Goal: Information Seeking & Learning: Learn about a topic

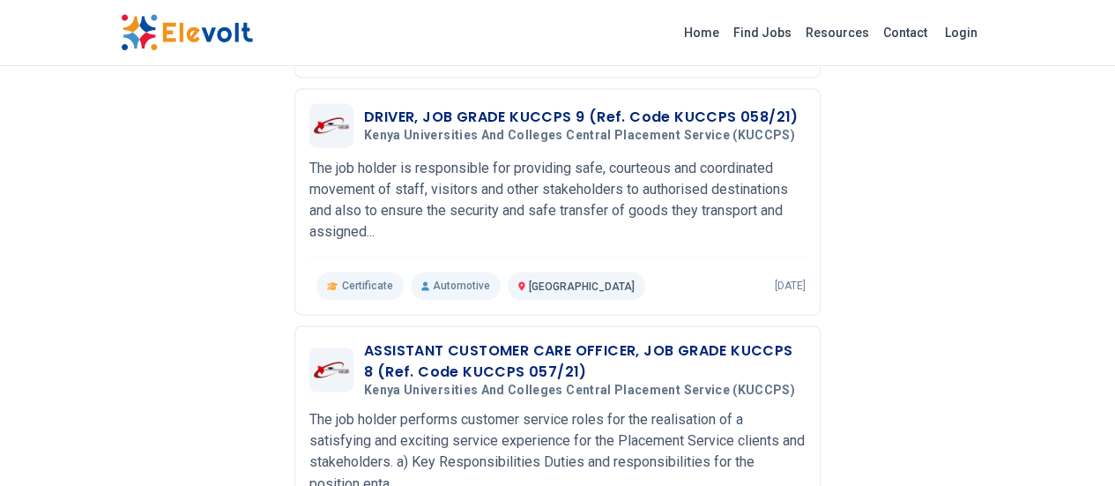
scroll to position [1198, 0]
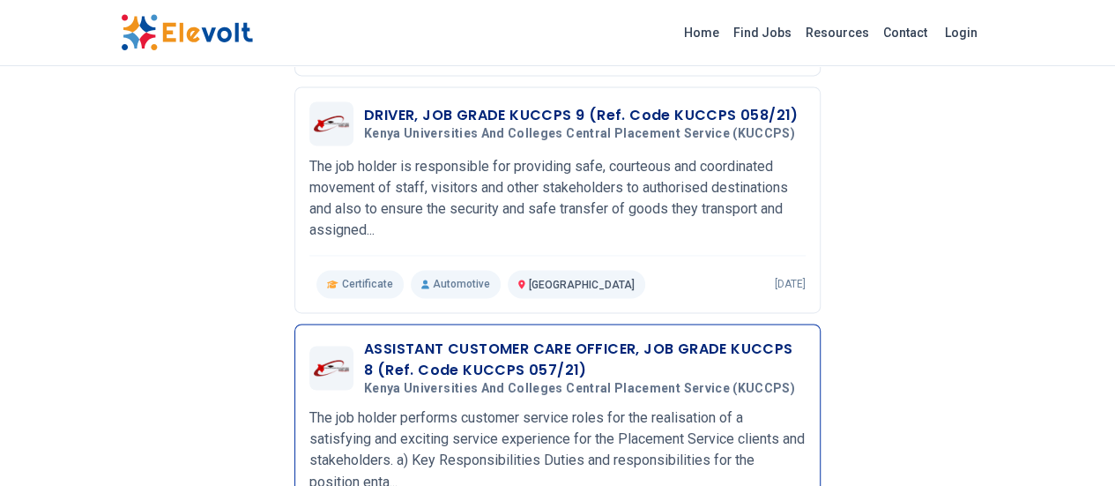
click at [447, 338] on h3 "ASSISTANT CUSTOMER CARE OFFICER, JOB GRADE KUCCPS 8 (Ref. Code KUCCPS 057/21)" at bounding box center [584, 359] width 441 height 42
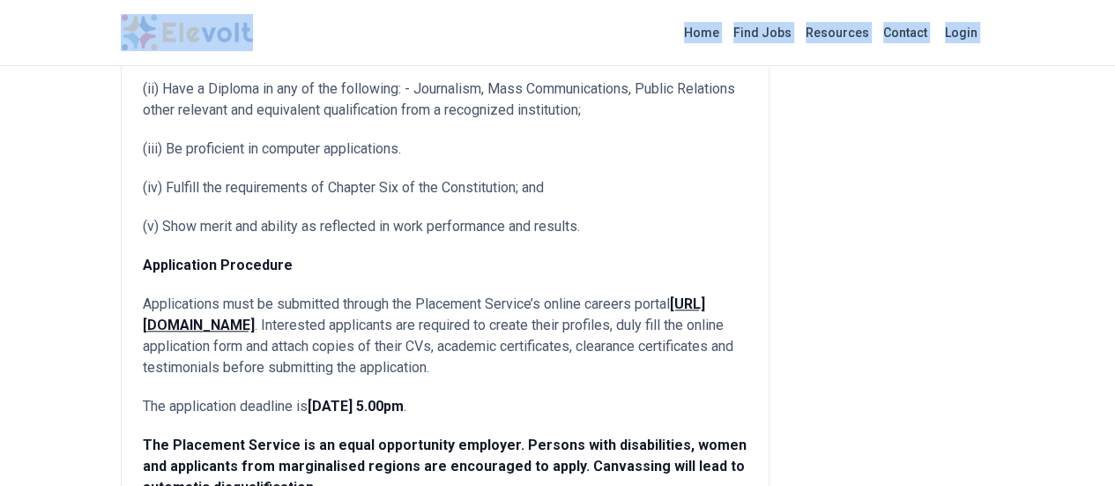
scroll to position [559, 0]
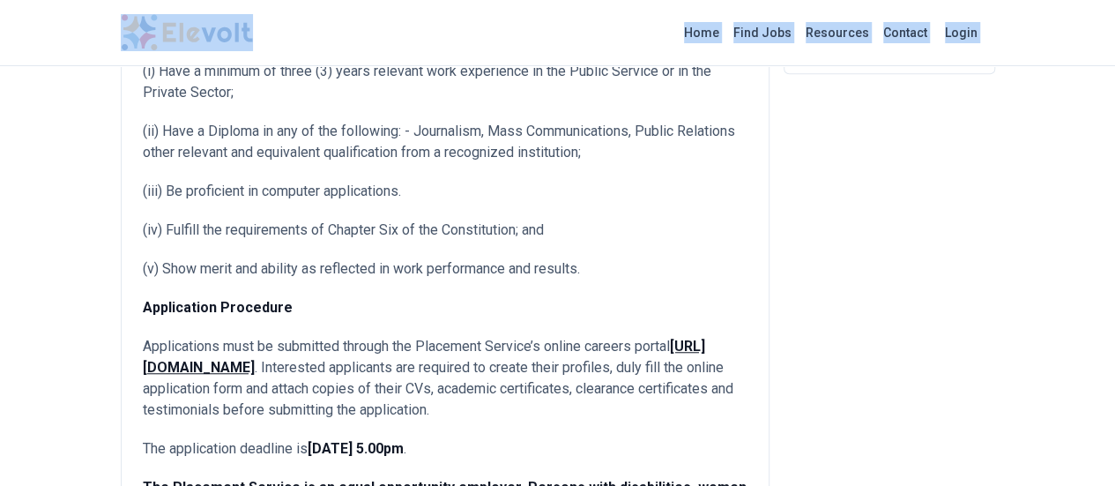
drag, startPoint x: 37, startPoint y: 168, endPoint x: 388, endPoint y: 41, distance: 373.0
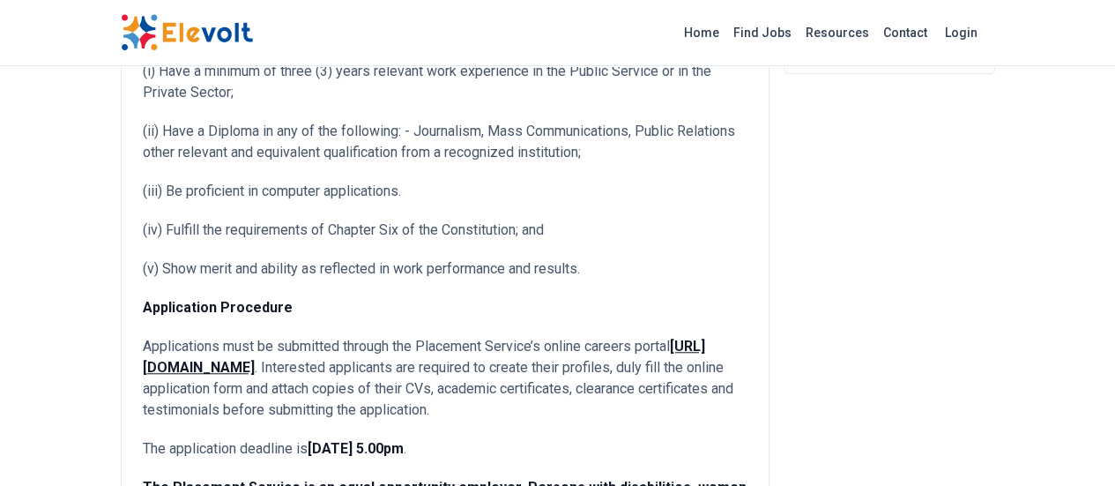
click at [476, 159] on div "The job holder performs customer service roles for the realisation of a satisfy…" at bounding box center [445, 276] width 605 height 1213
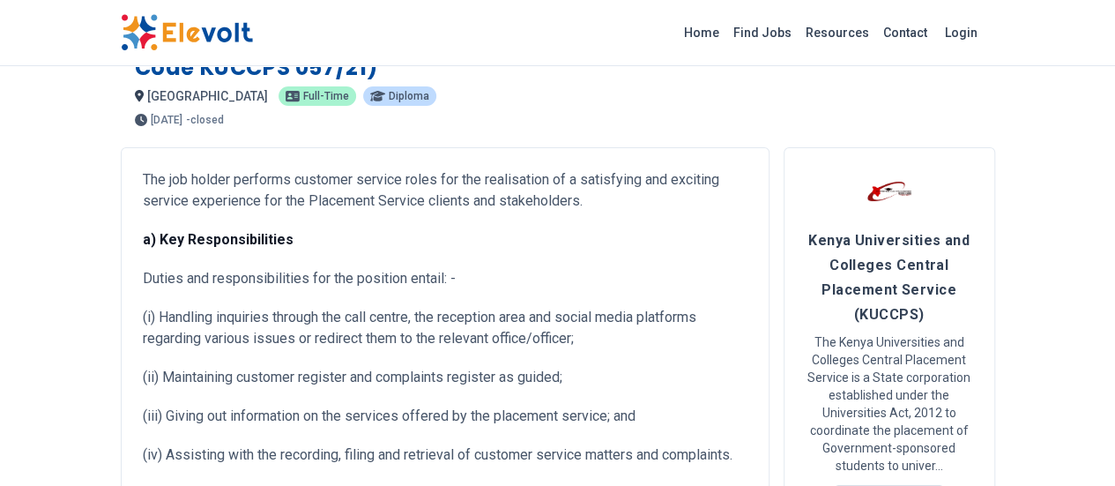
scroll to position [0, 0]
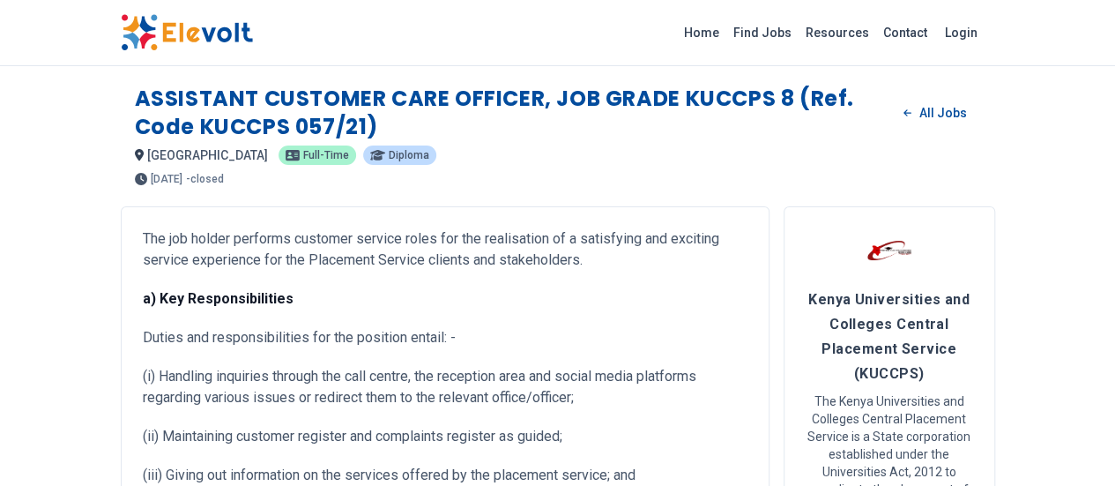
drag, startPoint x: 640, startPoint y: 246, endPoint x: 25, endPoint y: 219, distance: 615.6
copy div "The job holder performs customer service roles for the realisation of a satisfy…"
